Goal: Information Seeking & Learning: Learn about a topic

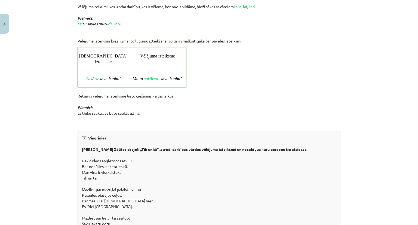
scroll to position [637, 0]
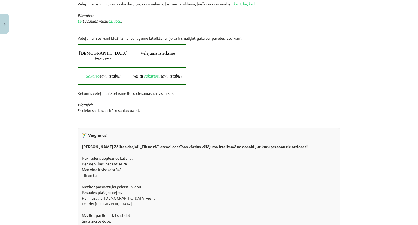
click at [277, 54] on div "[DEMOGRAPHIC_DATA] izteiksme Vēlējuma izteiksme Sakārto savu istabu! Vai tu sak…" at bounding box center [209, 64] width 263 height 40
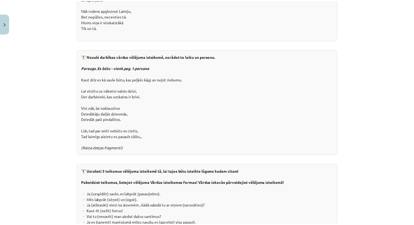
scroll to position [981, 0]
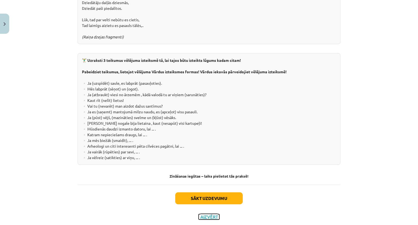
click at [206, 214] on button "Aizvērt" at bounding box center [209, 216] width 21 height 5
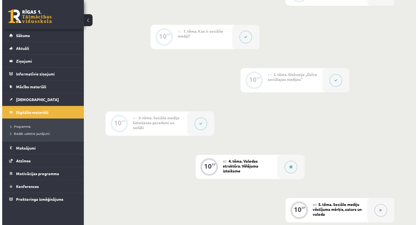
scroll to position [0, 0]
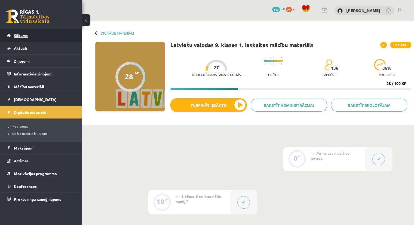
click at [16, 34] on span "Sākums" at bounding box center [21, 35] width 14 height 5
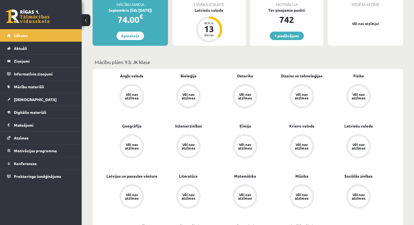
scroll to position [111, 0]
